Goal: Find specific page/section: Find specific page/section

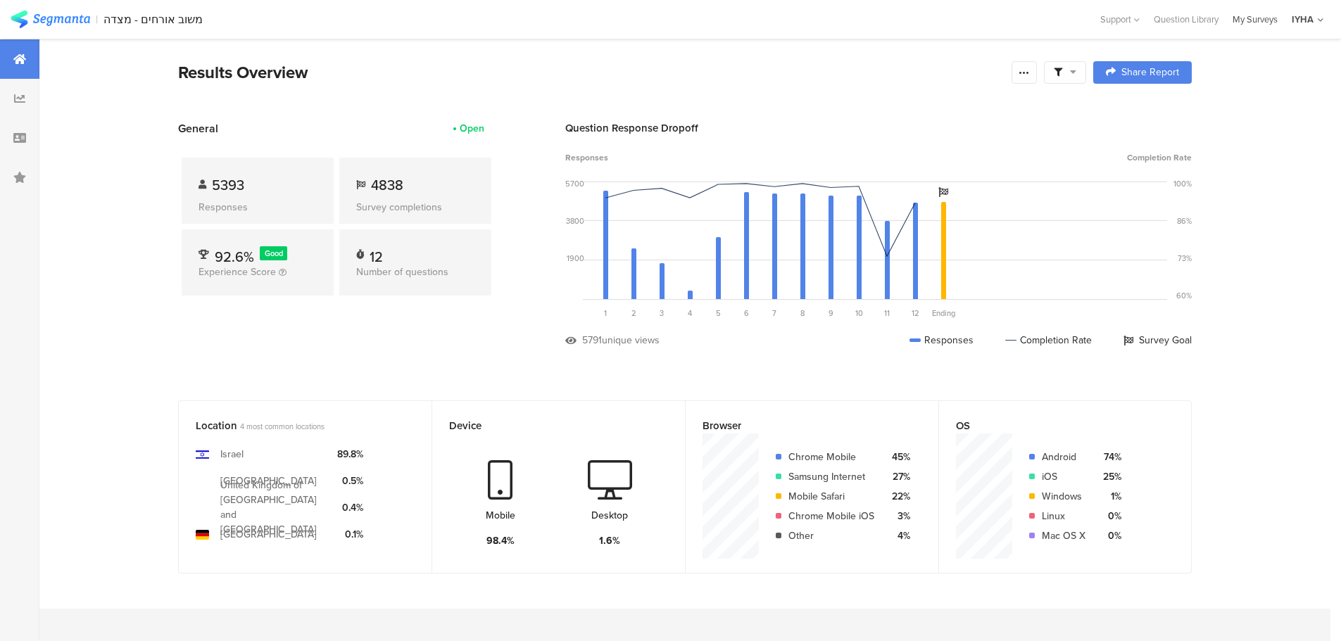
click at [1263, 18] on div "My Surveys" at bounding box center [1254, 19] width 59 height 13
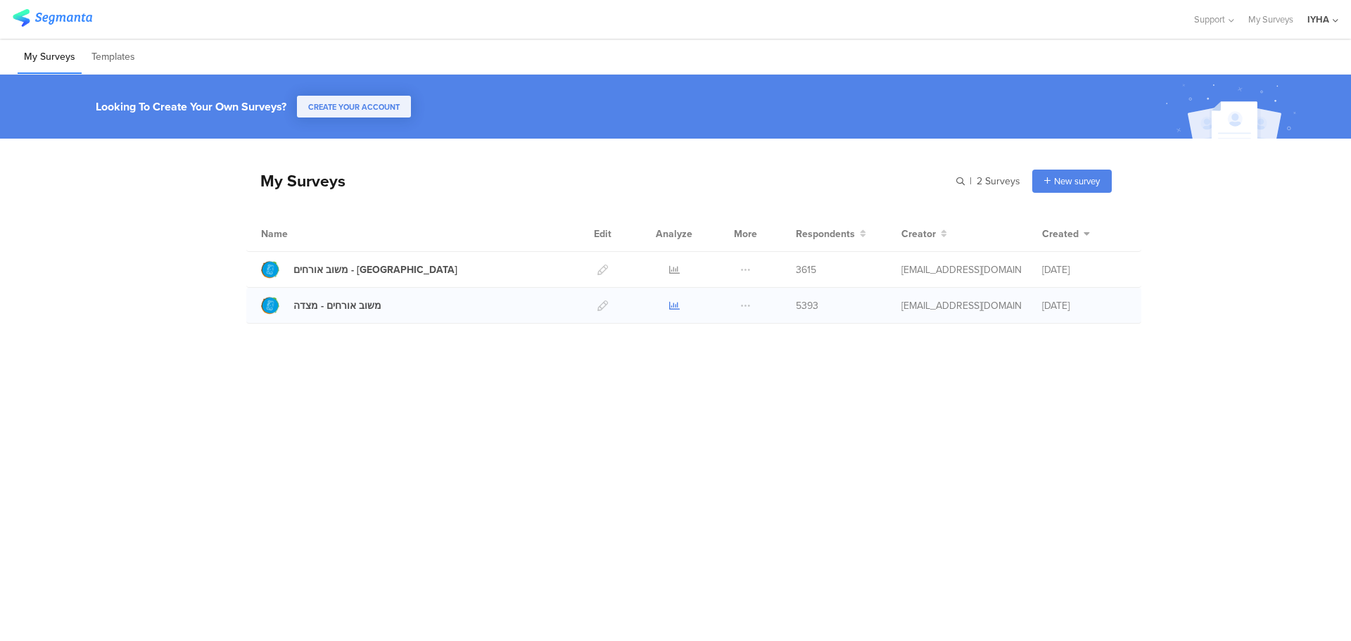
click at [673, 308] on icon at bounding box center [674, 305] width 11 height 11
click at [674, 267] on icon at bounding box center [674, 270] width 11 height 11
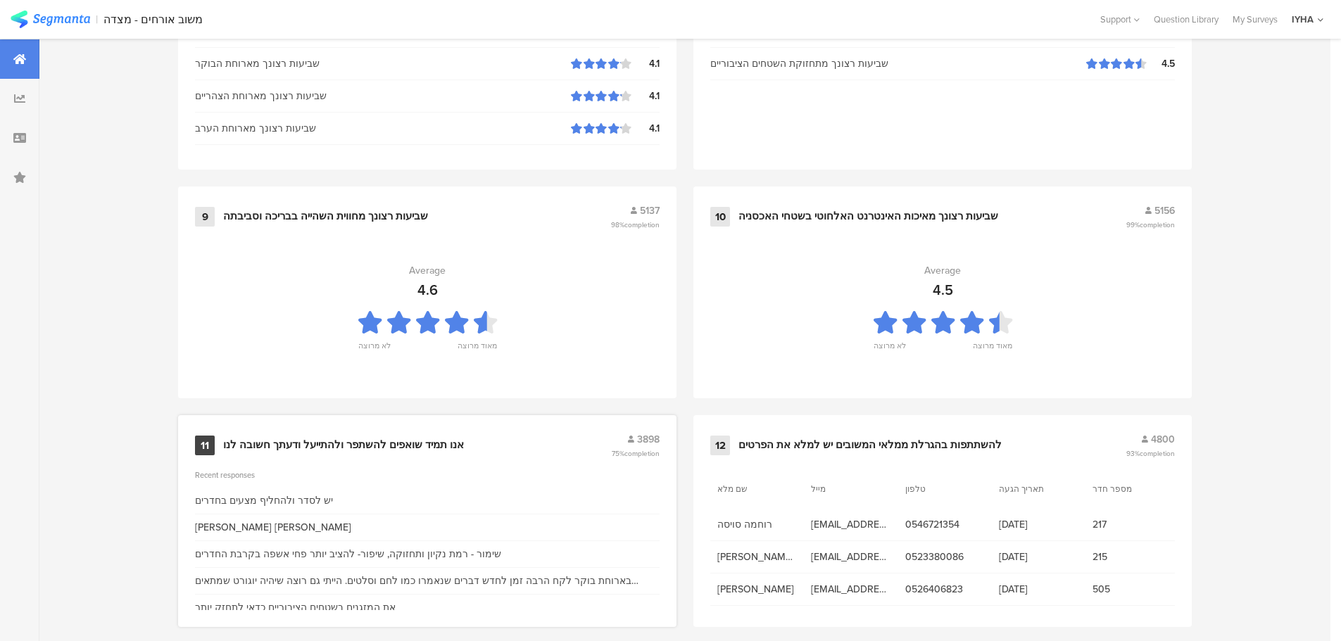
scroll to position [1423, 0]
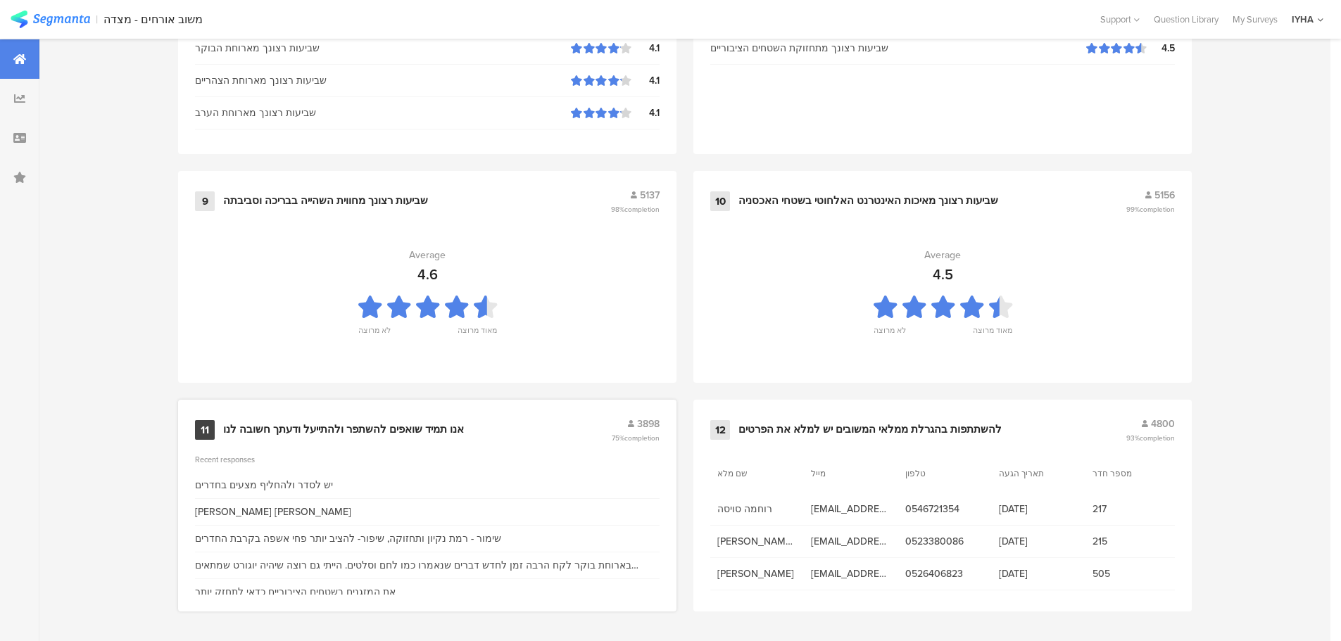
click at [324, 426] on div "אנו תמיד שואפים להשתפר ולהתייעל ודעתך חשובה לנו" at bounding box center [343, 430] width 241 height 14
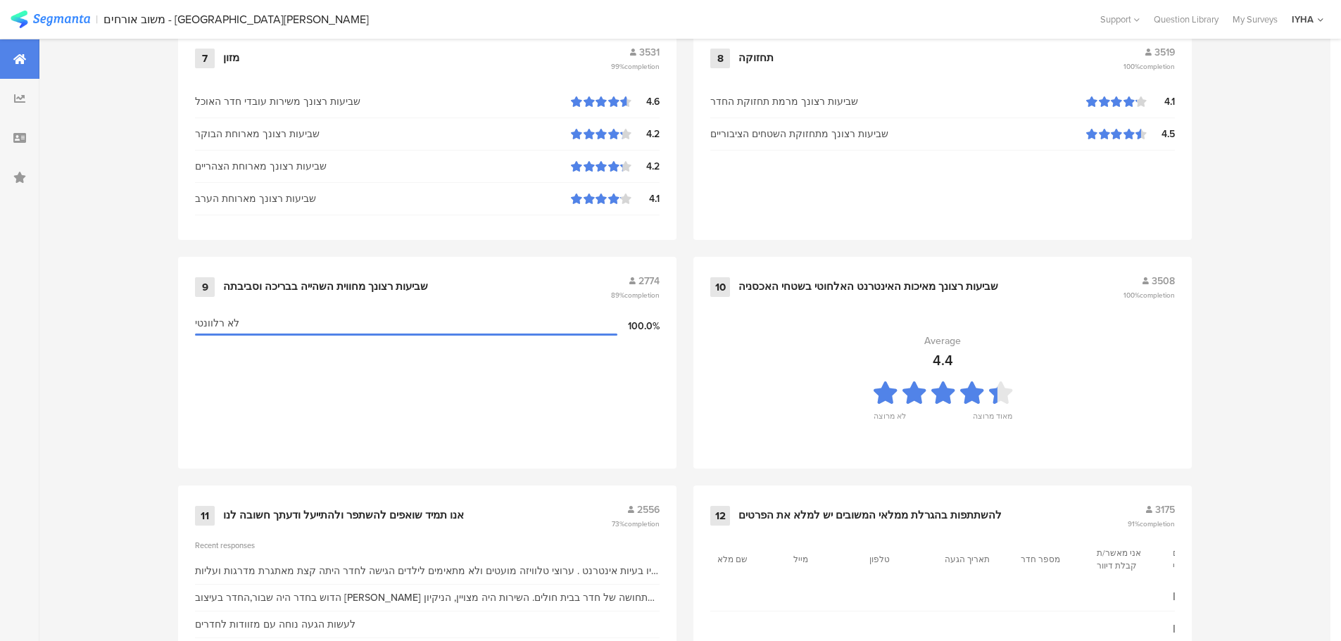
scroll to position [1423, 0]
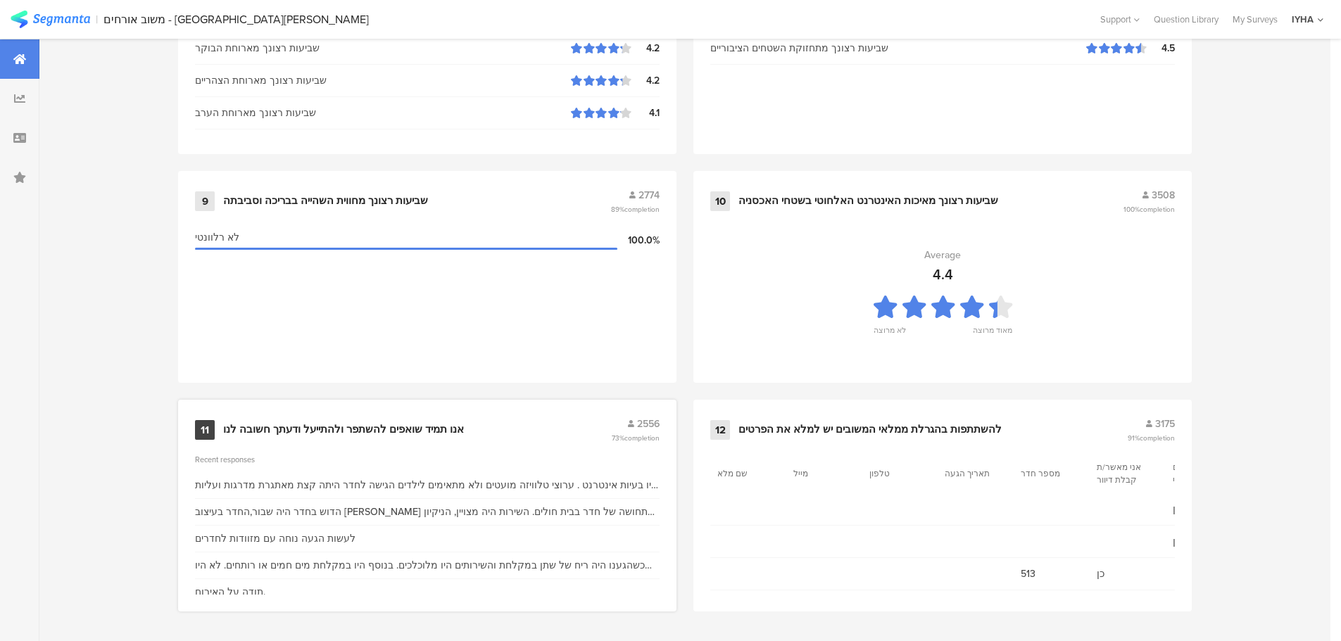
click at [426, 428] on div "אנו תמיד שואפים להשתפר ולהתייעל ודעתך חשובה לנו" at bounding box center [343, 430] width 241 height 14
